Goal: Find specific page/section: Find specific page/section

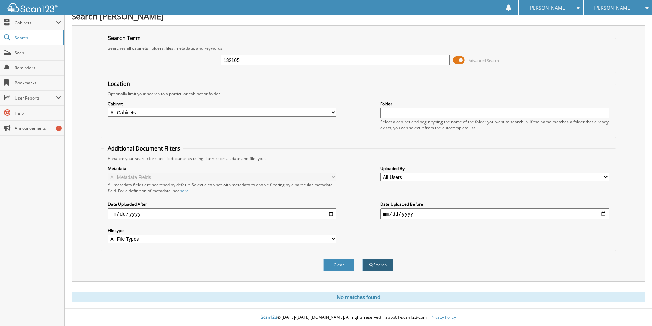
click at [378, 266] on button "Search" at bounding box center [377, 265] width 31 height 13
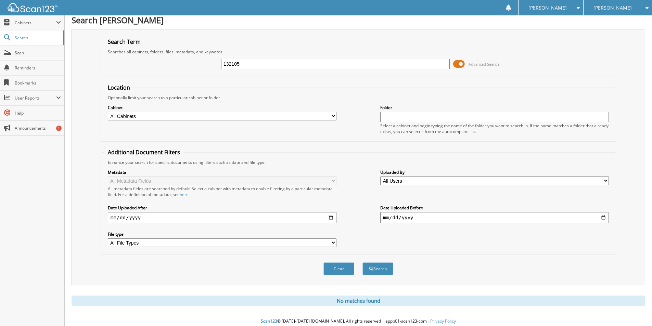
scroll to position [9, 0]
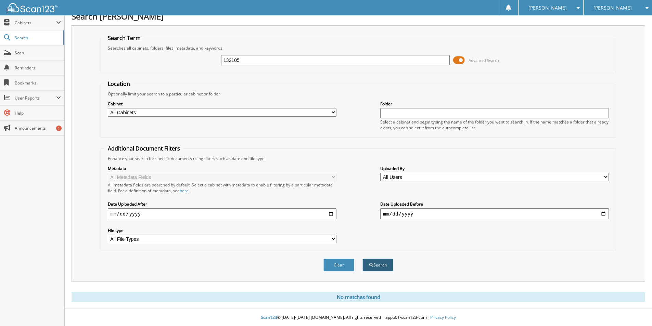
click at [376, 266] on button "Search" at bounding box center [377, 265] width 31 height 13
